Goal: Information Seeking & Learning: Learn about a topic

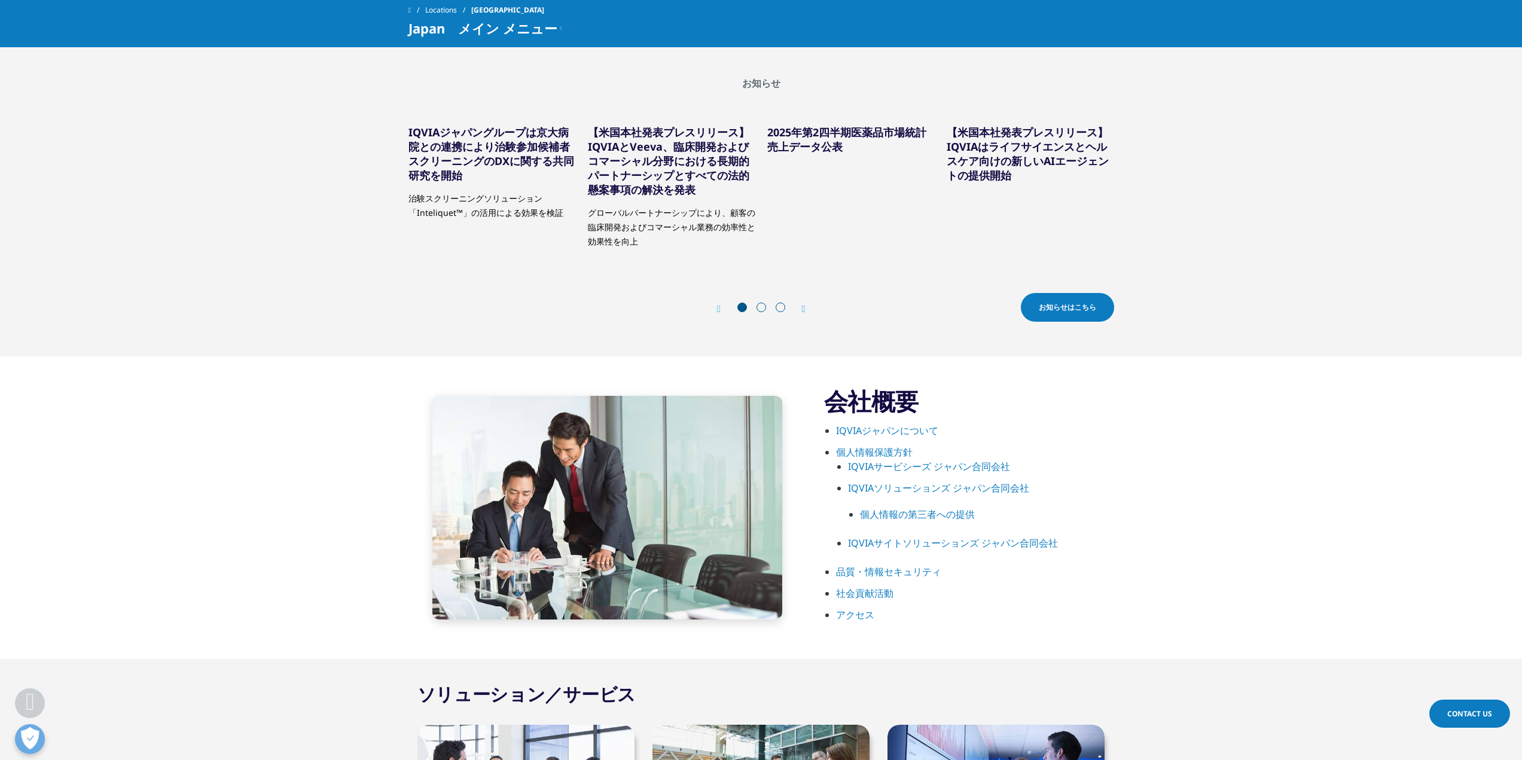
scroll to position [478, 0]
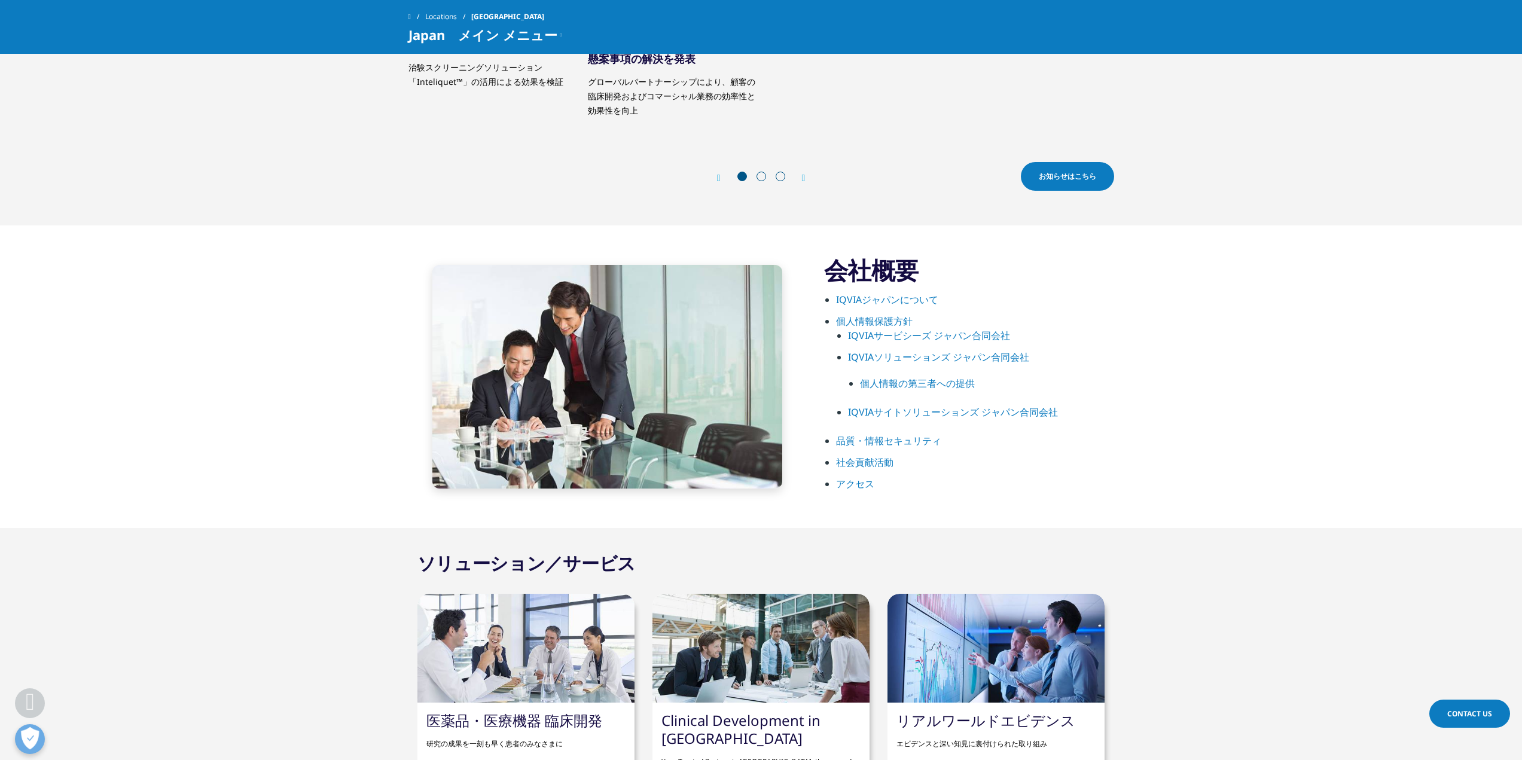
click at [910, 300] on link "IQVIAジャパンについて" at bounding box center [887, 299] width 102 height 13
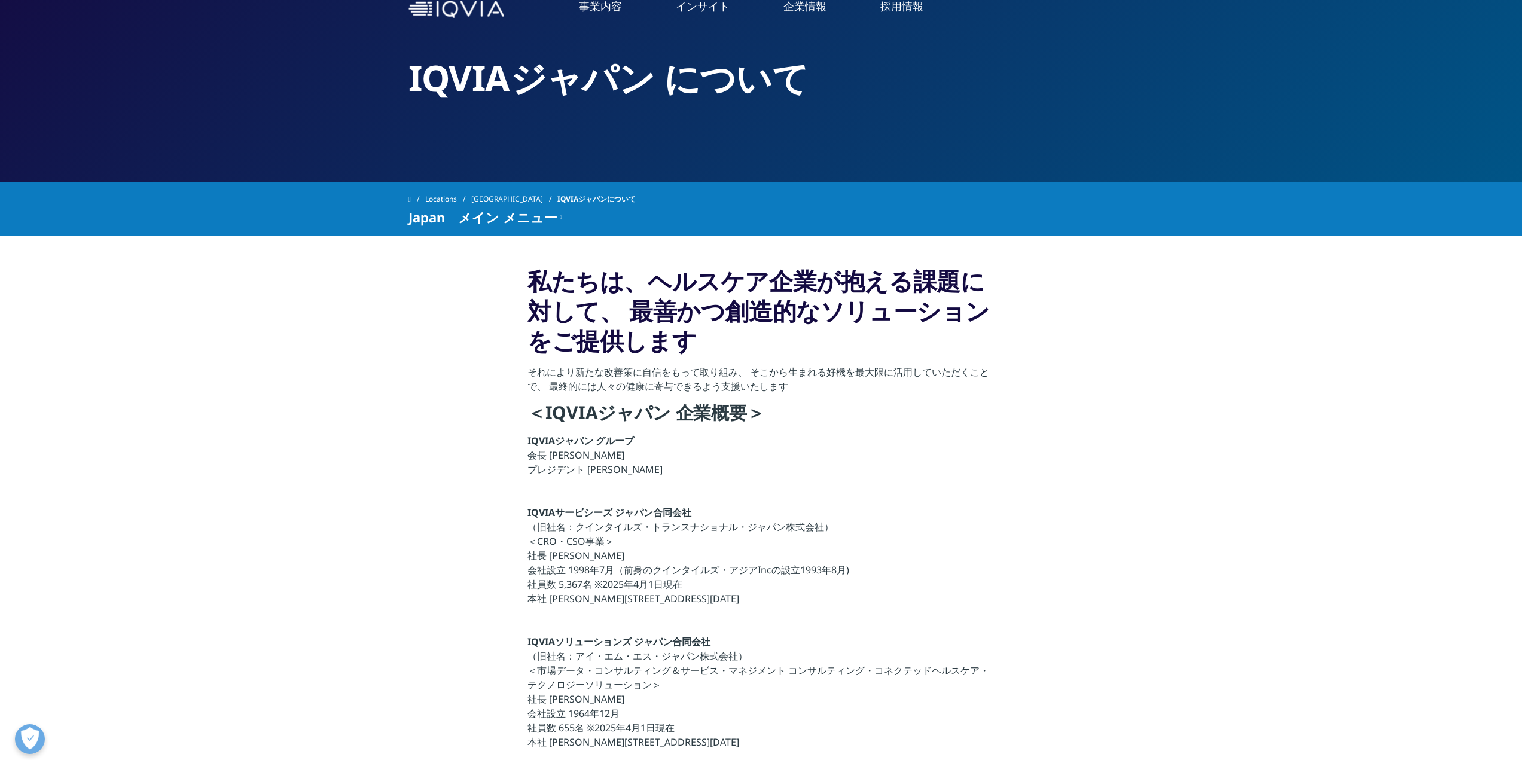
scroll to position [60, 0]
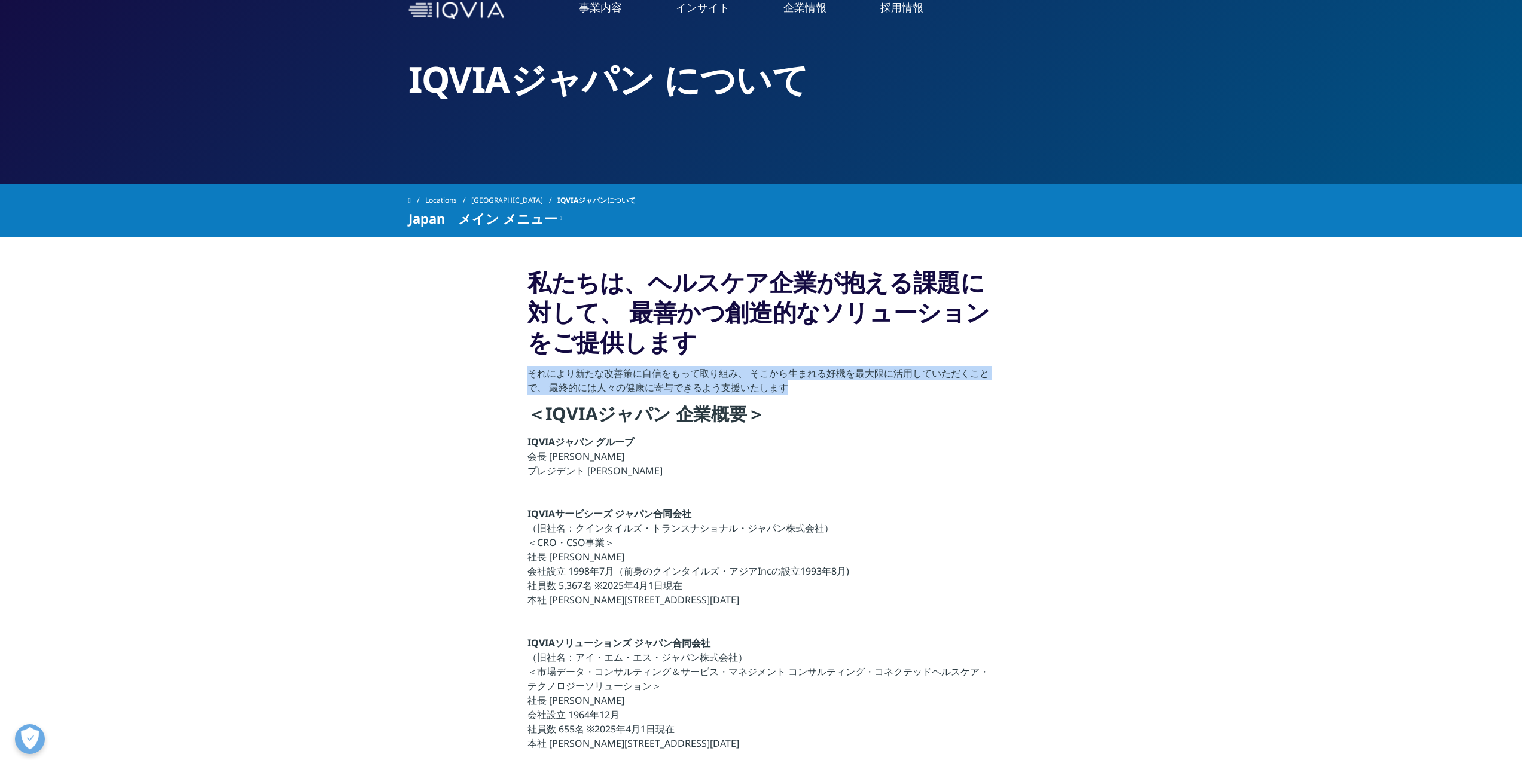
drag, startPoint x: 526, startPoint y: 368, endPoint x: 927, endPoint y: 390, distance: 402.5
click at [927, 390] on section "私たちは、ヘルスケア企業が抱える課題に対して、 最善かつ創造的なソリューションをご提供します それにより新たな改善策に自信をもって取り組み、 そこから生まれる…" at bounding box center [761, 654] width 1522 height 835
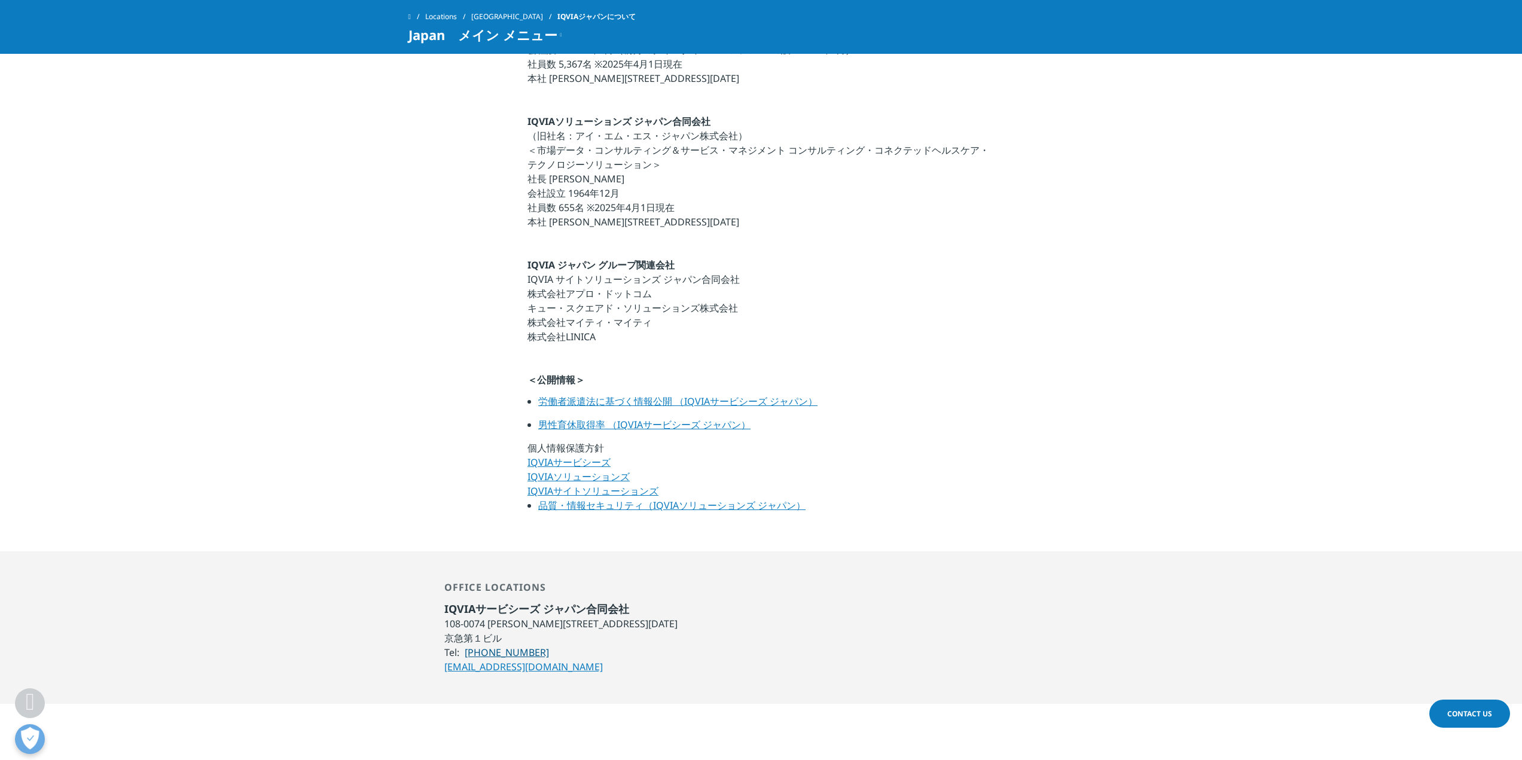
scroll to position [538, 0]
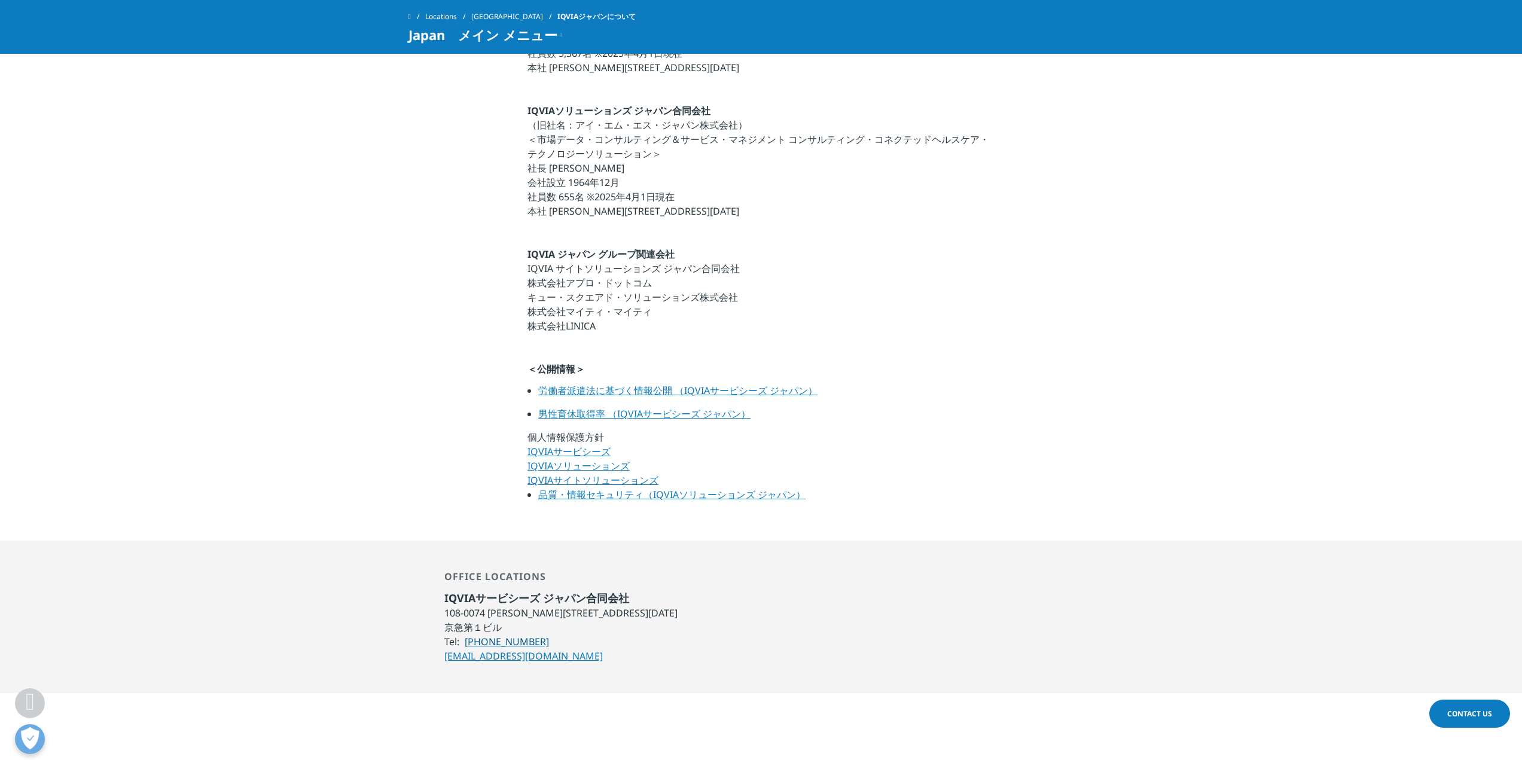
click at [655, 411] on link "男性育休取得率 （IQVIAサービシーズ ジャパン）" at bounding box center [644, 413] width 212 height 13
